Goal: Find specific page/section: Find specific page/section

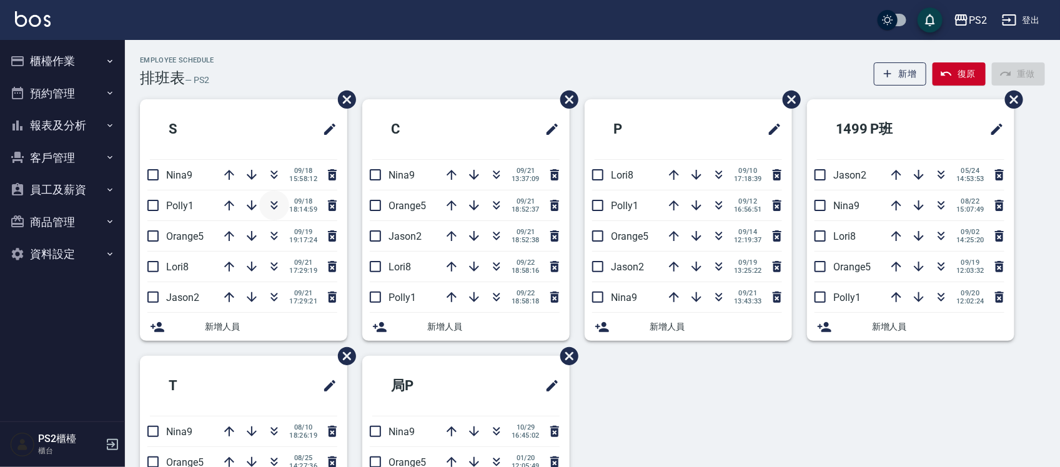
click at [273, 203] on icon "button" at bounding box center [274, 205] width 15 height 15
click at [77, 77] on button "預約管理" at bounding box center [62, 93] width 115 height 32
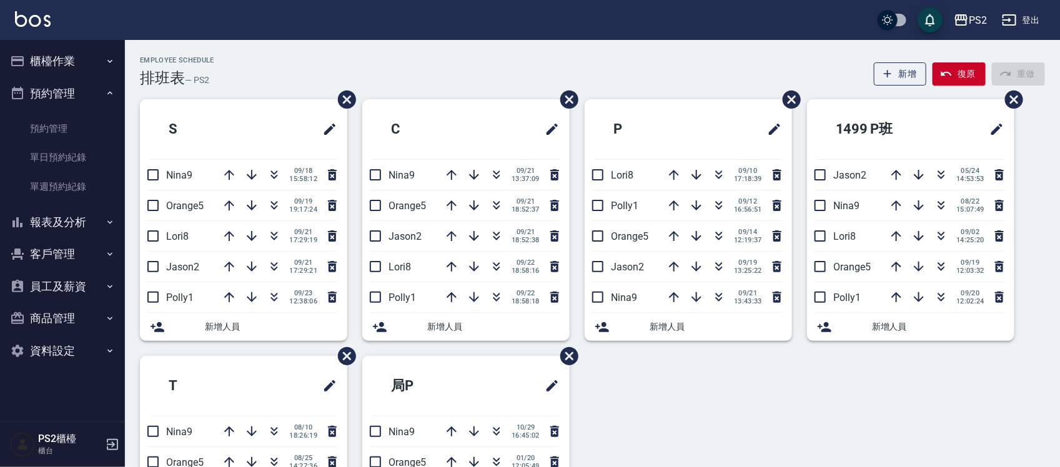
click at [60, 212] on button "報表及分析" at bounding box center [62, 222] width 115 height 32
click at [57, 214] on button "報表及分析" at bounding box center [62, 222] width 115 height 32
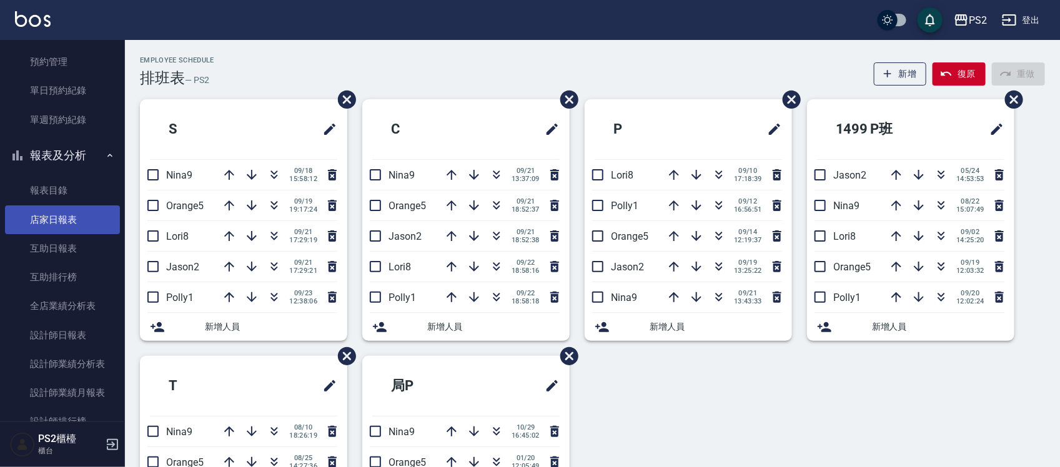
scroll to position [156, 0]
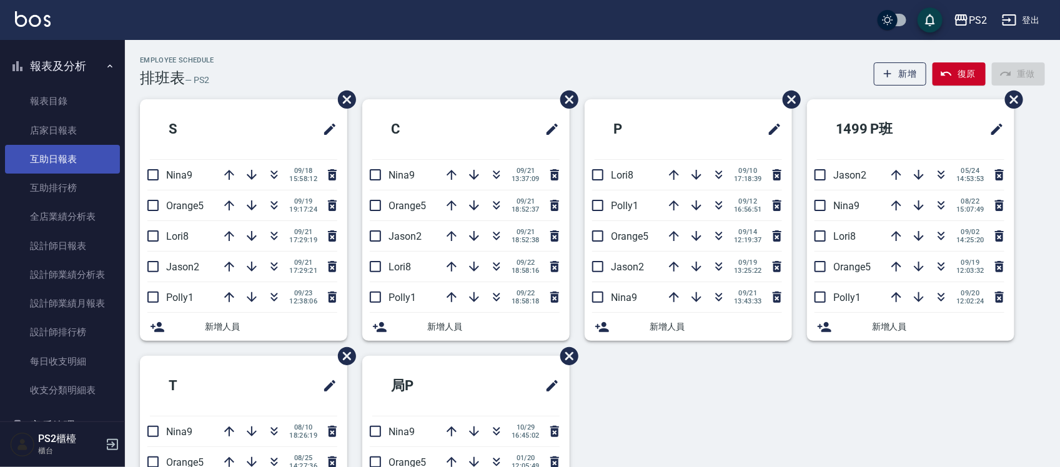
click at [89, 160] on link "互助日報表" at bounding box center [62, 159] width 115 height 29
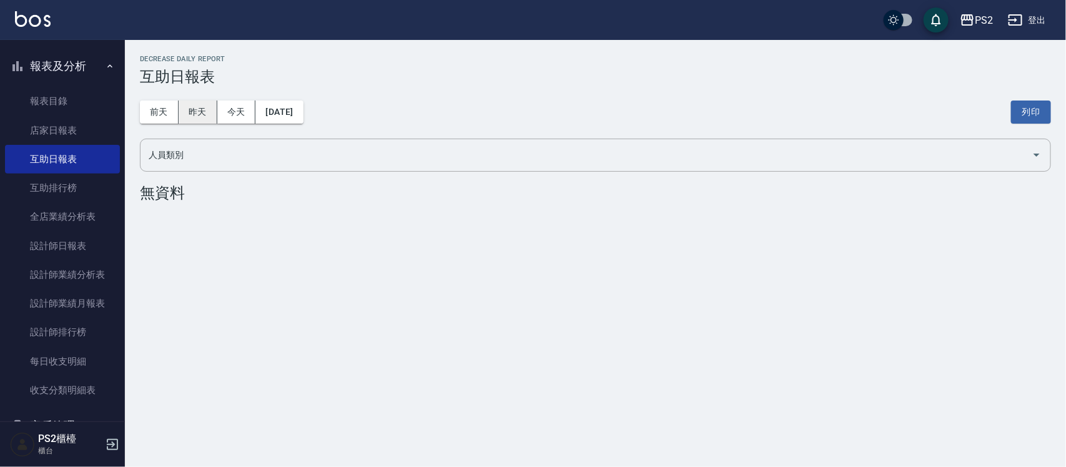
click at [200, 116] on button "昨天" at bounding box center [198, 112] width 39 height 23
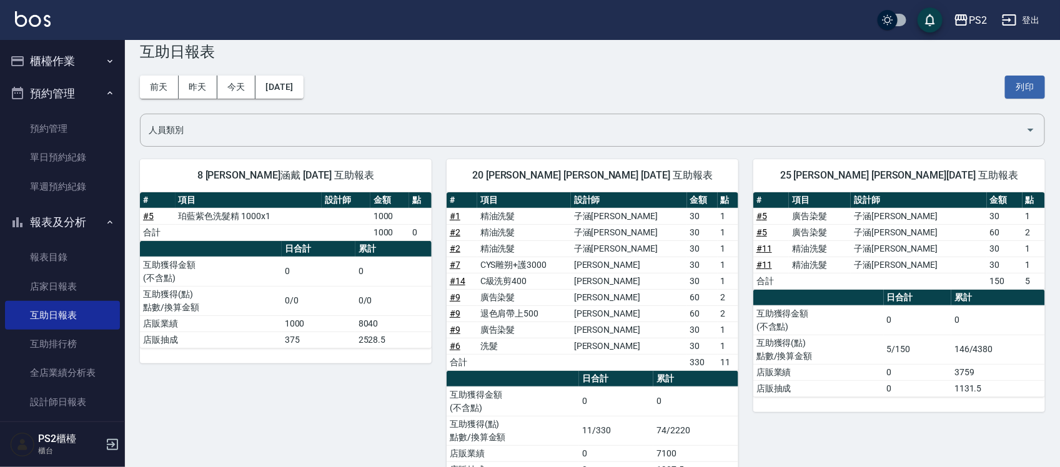
click at [81, 71] on button "櫃檯作業" at bounding box center [62, 61] width 115 height 32
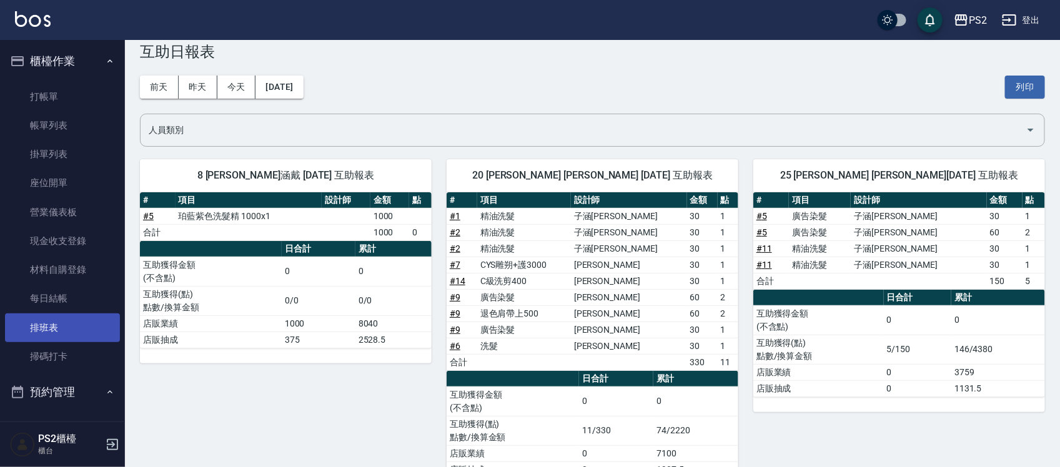
click at [69, 268] on link "排班表" at bounding box center [62, 327] width 115 height 29
